Goal: Contribute content: Contribute content

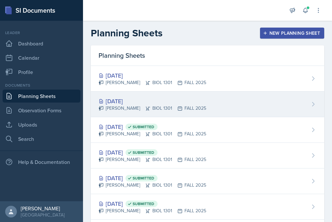
click at [135, 99] on div "[DATE]" at bounding box center [153, 101] width 108 height 9
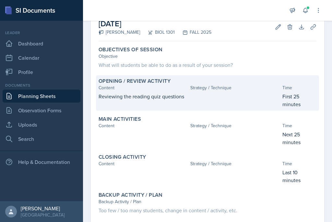
scroll to position [40, 0]
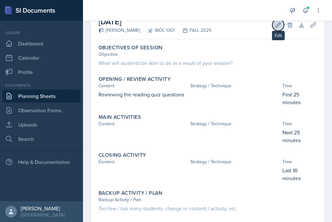
click at [279, 27] on icon at bounding box center [278, 25] width 6 height 6
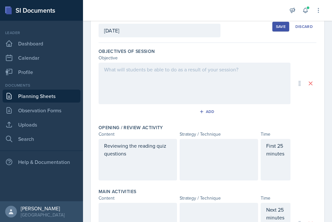
scroll to position [38, 0]
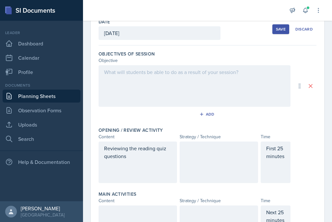
click at [156, 86] on div at bounding box center [195, 86] width 192 height 42
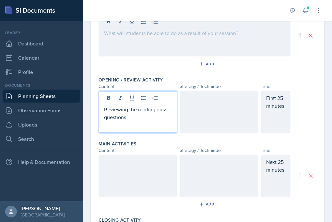
click at [147, 106] on p "Reviewing the reading quiz questions" at bounding box center [137, 113] width 67 height 16
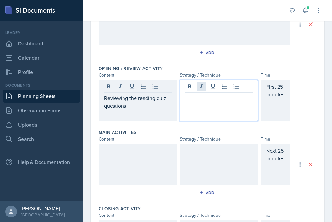
click at [203, 90] on div at bounding box center [219, 101] width 79 height 42
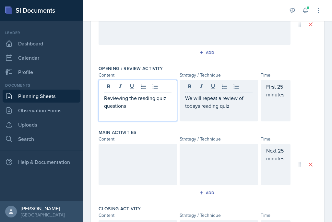
click at [135, 93] on div "Reviewing the reading quiz questions" at bounding box center [138, 101] width 79 height 42
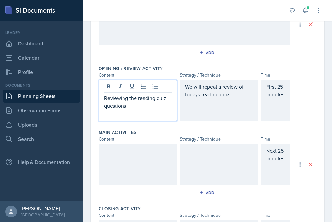
click at [140, 105] on p "Reviewing the reading quiz questions" at bounding box center [137, 102] width 67 height 16
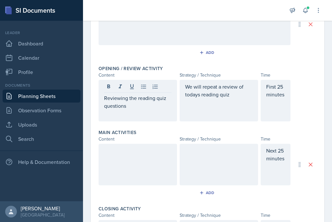
click at [191, 100] on div "We will repeat a review of todays reading quiz" at bounding box center [219, 101] width 79 height 42
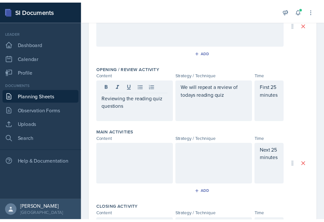
scroll to position [111, 0]
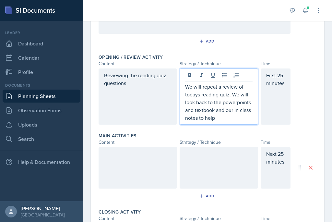
click at [236, 94] on p "We will repeat a review of todays reading quiz. We will look back to the powerp…" at bounding box center [218, 102] width 67 height 39
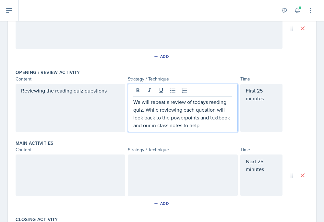
scroll to position [94, 0]
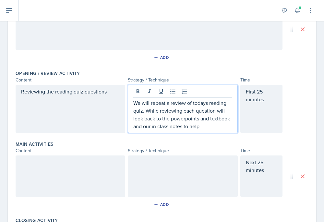
click at [205, 126] on p "We will repeat a review of todays reading quiz. While reviewing each question w…" at bounding box center [182, 114] width 99 height 31
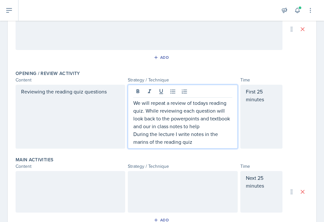
click at [142, 142] on p "During the lecture I write notes in the marins of the reading quiz" at bounding box center [182, 138] width 99 height 16
click at [205, 143] on p "During the lecture I write notes in the margins of the reading quiz" at bounding box center [182, 138] width 99 height 16
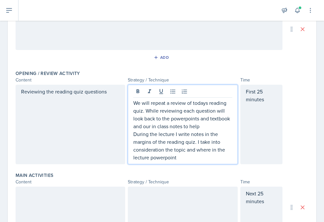
click at [218, 111] on p "We will repeat a review of todays reading quiz. While reviewing each question w…" at bounding box center [182, 114] width 99 height 31
click at [204, 125] on p "We will repeat a review of todays reading quiz. While reviewing each question w…" at bounding box center [182, 114] width 99 height 31
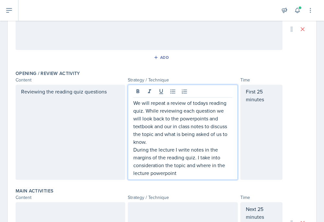
click at [195, 168] on p "During the lecture I write notes in the margins of the reading quiz. I take int…" at bounding box center [182, 161] width 99 height 31
click at [113, 102] on div "Reviewing the reading quiz questions" at bounding box center [71, 132] width 110 height 95
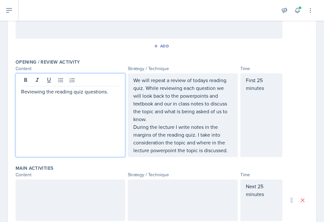
scroll to position [194, 0]
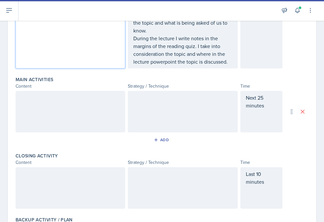
click at [153, 97] on div at bounding box center [183, 112] width 110 height 42
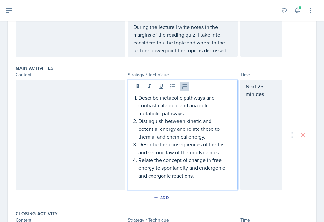
click at [98, 114] on div at bounding box center [71, 134] width 110 height 111
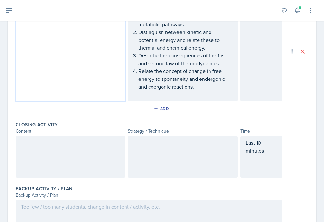
scroll to position [286, 0]
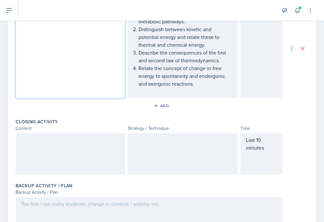
click at [157, 145] on div at bounding box center [183, 154] width 110 height 42
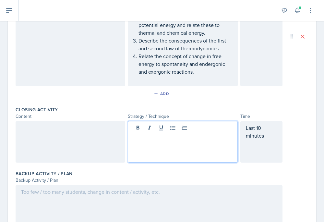
scroll to position [300, 0]
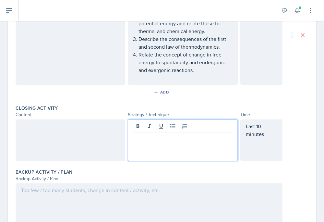
click at [83, 128] on div at bounding box center [71, 140] width 110 height 42
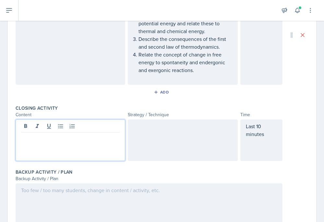
scroll to position [311, 0]
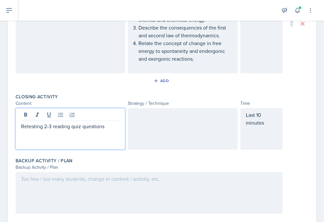
click at [85, 122] on p "Retesting 2-3 reading quiz questions" at bounding box center [70, 126] width 99 height 8
copy p "Retesting 2-3 reading quiz questions"
click at [162, 115] on div at bounding box center [183, 129] width 110 height 42
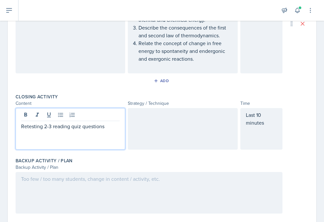
scroll to position [321, 0]
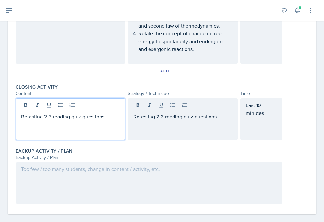
drag, startPoint x: 109, startPoint y: 99, endPoint x: -3, endPoint y: 105, distance: 112.4
click at [0, 105] on html "SI Documents Leader Dashboard Calendar Profile Documents Planning Sheets Observ…" at bounding box center [162, 111] width 324 height 222
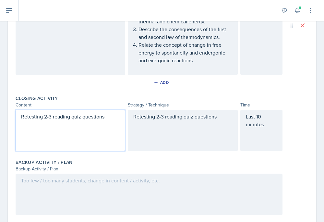
click at [57, 113] on p "Retesting 2-3 reading quiz questions" at bounding box center [70, 117] width 99 height 8
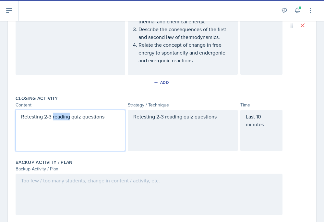
click at [57, 113] on p "Retesting 2-3 reading quiz questions" at bounding box center [70, 117] width 99 height 8
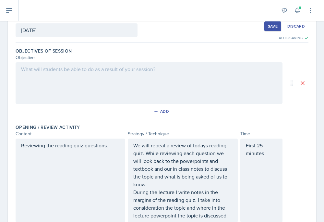
scroll to position [0, 0]
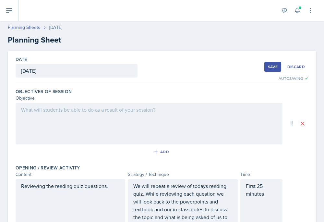
click at [274, 70] on button "Save" at bounding box center [272, 67] width 17 height 10
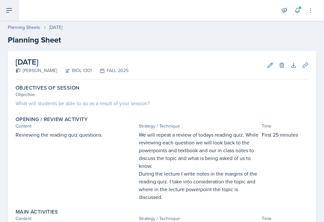
click at [14, 7] on button at bounding box center [9, 10] width 18 height 21
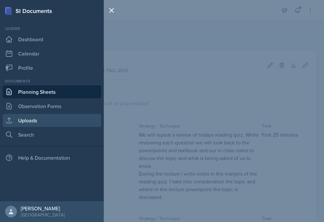
click at [30, 124] on link "Uploads" at bounding box center [52, 120] width 99 height 13
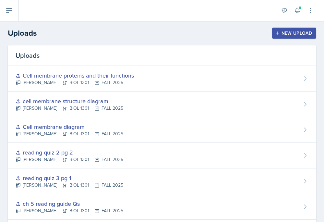
click at [306, 32] on div "New Upload" at bounding box center [294, 32] width 36 height 5
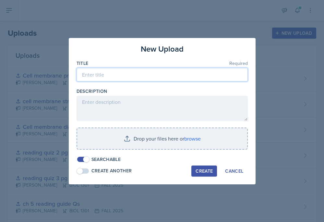
click at [155, 77] on input at bounding box center [162, 75] width 171 height 14
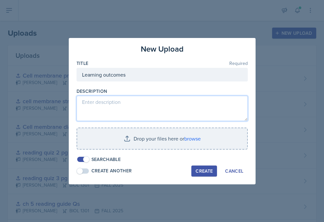
click at [141, 109] on textarea at bounding box center [162, 108] width 171 height 25
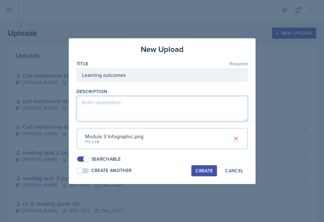
click at [154, 104] on textarea at bounding box center [162, 108] width 171 height 25
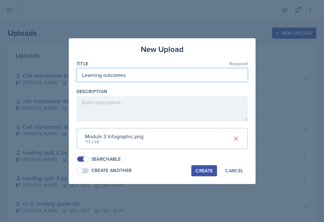
click at [162, 78] on input "Learning outcomes" at bounding box center [162, 75] width 171 height 14
type input "Learning outcomes of module"
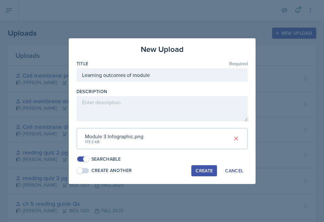
click at [201, 171] on div "Create" at bounding box center [204, 170] width 17 height 5
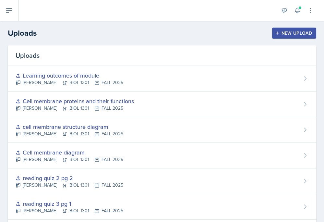
click at [307, 27] on div "Uploads New Upload" at bounding box center [162, 33] width 324 height 12
click at [305, 33] on div "New Upload" at bounding box center [294, 32] width 36 height 5
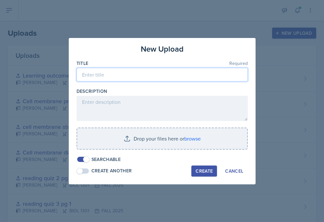
click at [115, 72] on input at bounding box center [162, 75] width 171 height 14
type input "mod 3 learning outcomes"
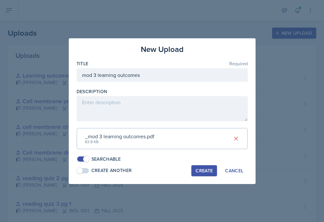
click at [202, 168] on div "Create" at bounding box center [204, 170] width 17 height 5
